Goal: Information Seeking & Learning: Learn about a topic

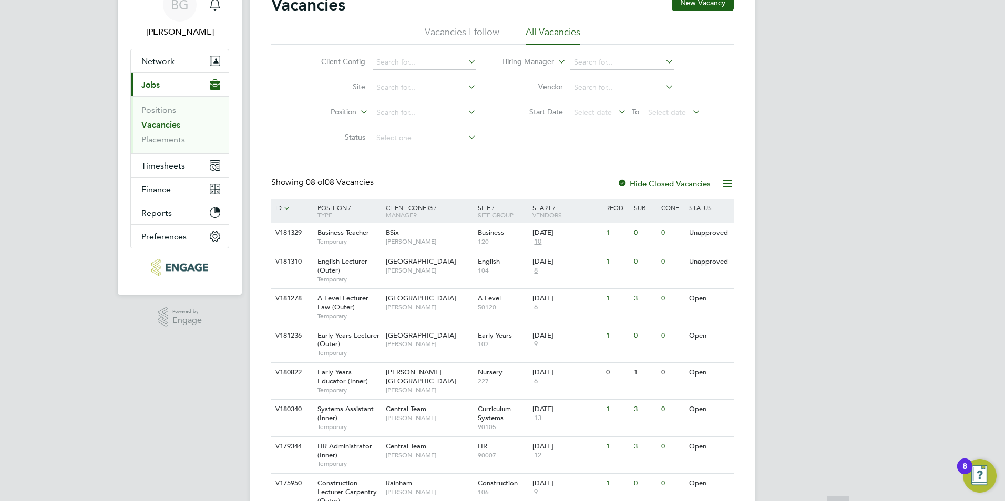
scroll to position [108, 0]
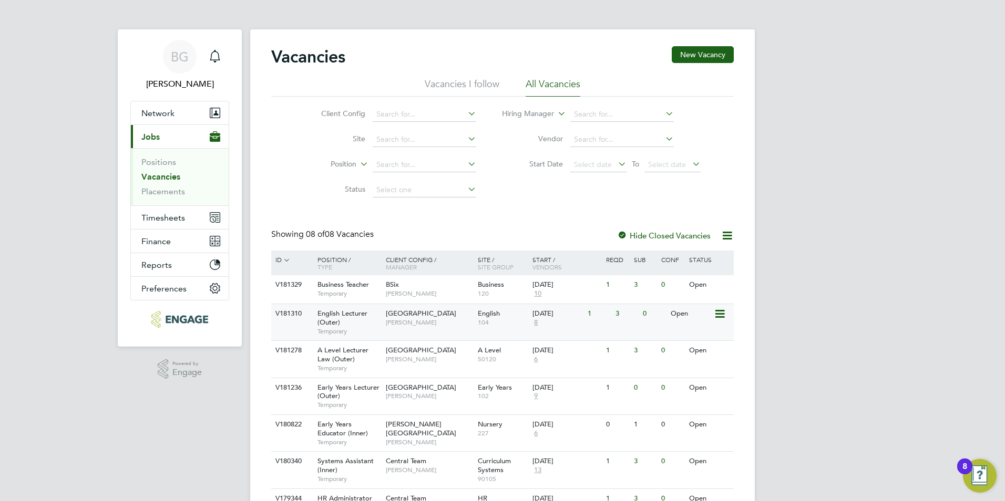
click at [457, 321] on span "[PERSON_NAME]" at bounding box center [429, 322] width 87 height 8
click at [438, 292] on span "Kerry Baker" at bounding box center [429, 294] width 87 height 8
click at [539, 295] on span "10" at bounding box center [537, 294] width 11 height 9
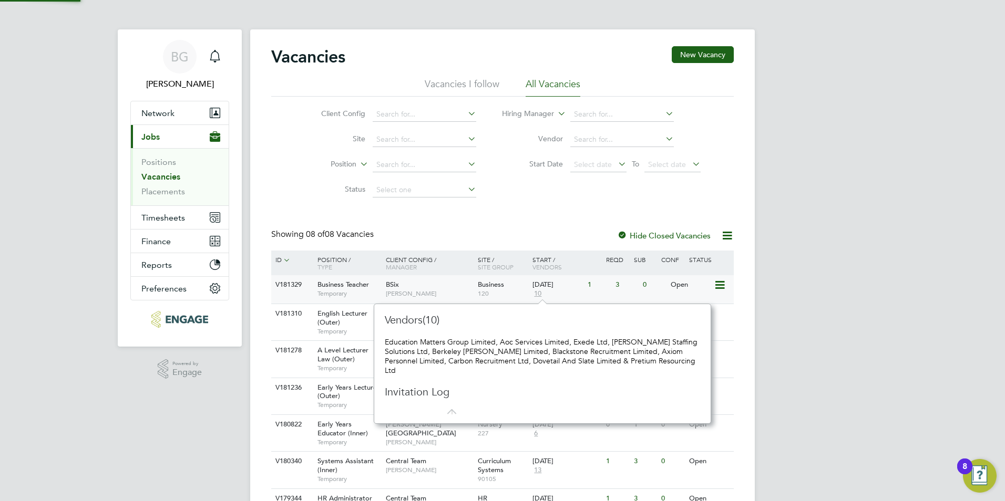
scroll to position [110, 328]
click at [500, 168] on li "Start Date Select date To Select date" at bounding box center [601, 164] width 224 height 25
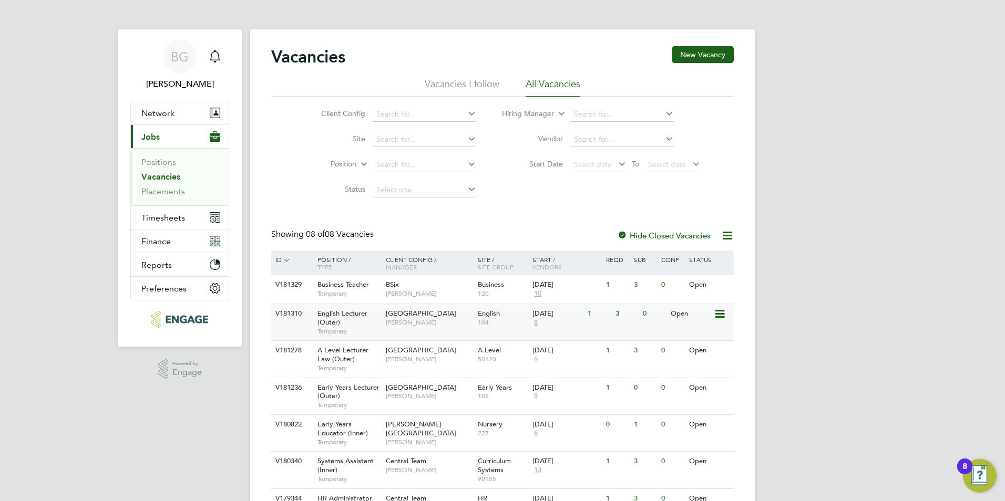
click at [534, 323] on span "8" at bounding box center [535, 322] width 7 height 9
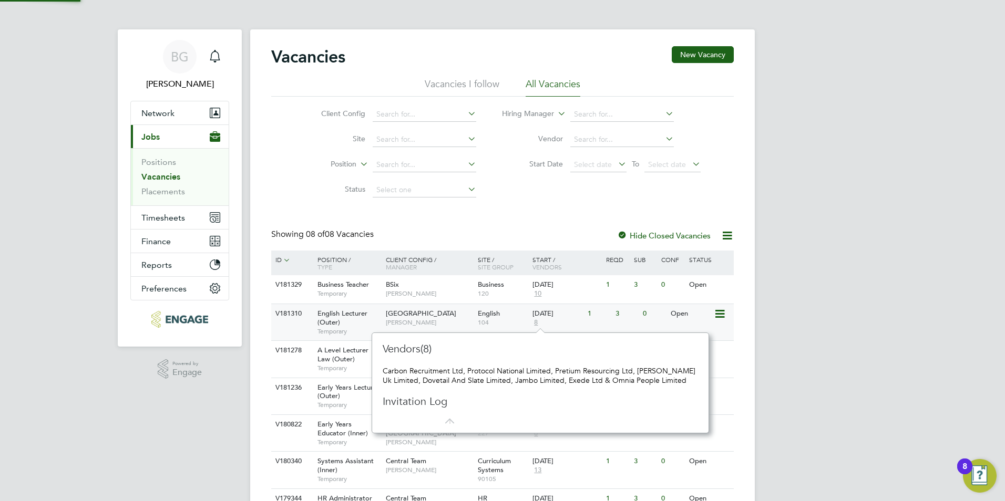
scroll to position [9, 7]
click at [514, 208] on div "Vacancies New Vacancy Vacancies I follow All Vacancies Client Config Site Posit…" at bounding box center [502, 308] width 462 height 525
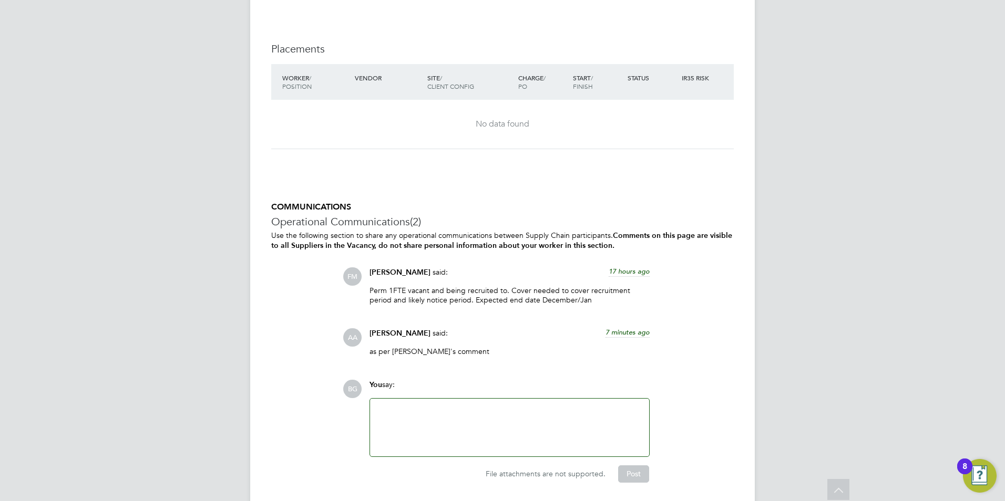
scroll to position [1788, 0]
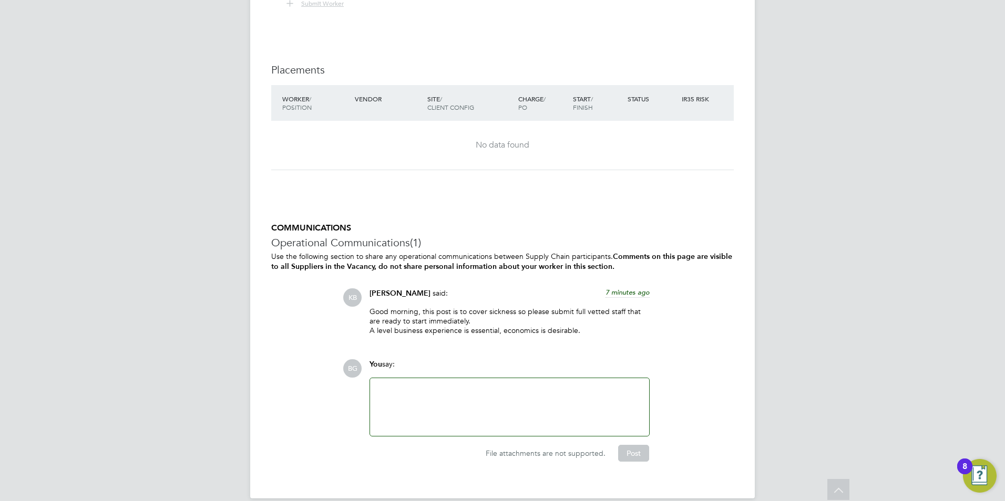
scroll to position [947, 0]
